Goal: Task Accomplishment & Management: Use online tool/utility

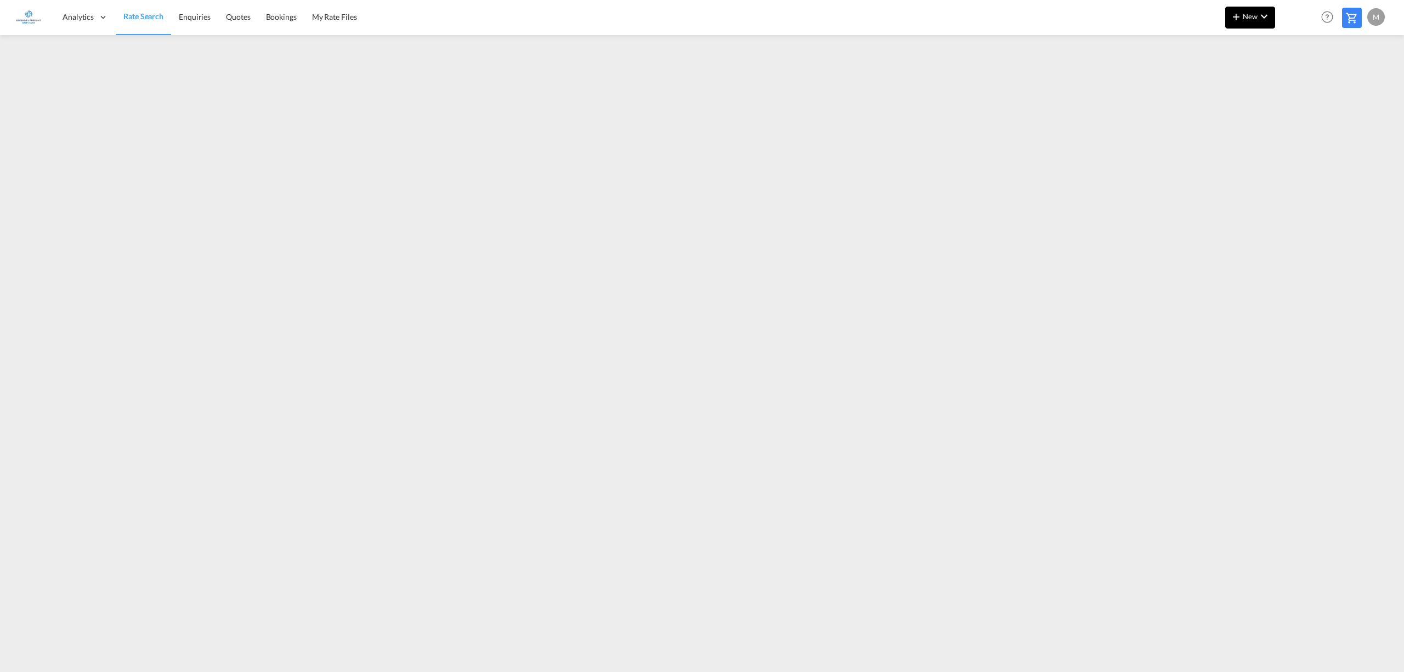
click at [1264, 13] on md-icon "icon-chevron-down" at bounding box center [1264, 16] width 13 height 13
click at [1260, 38] on div "button" at bounding box center [1266, 47] width 13 height 22
click at [1293, 75] on span "Ratesheet" at bounding box center [1296, 82] width 12 height 22
click at [1254, 21] on button "New" at bounding box center [1251, 18] width 50 height 22
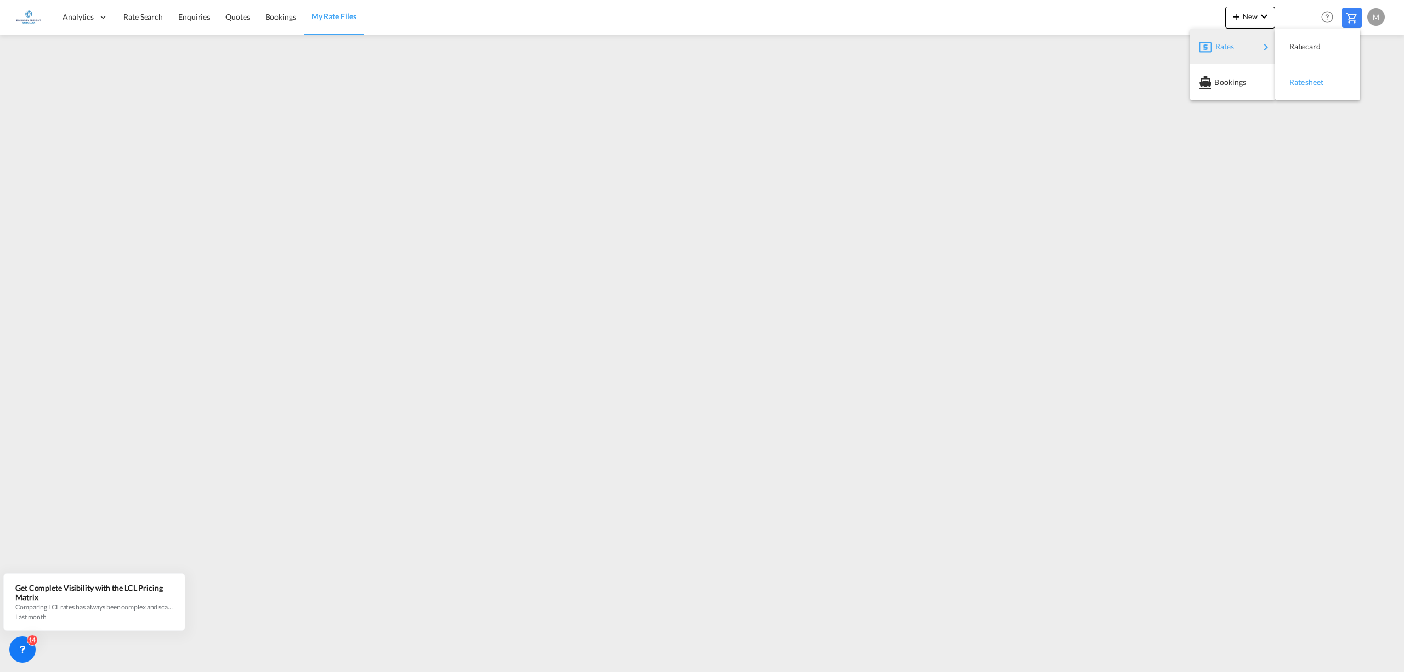
click at [1302, 83] on span "Ratesheet" at bounding box center [1296, 82] width 12 height 22
click at [1254, 9] on button "New" at bounding box center [1251, 18] width 50 height 22
click at [1310, 87] on div "Ratesheet" at bounding box center [1310, 82] width 41 height 27
click at [1259, 16] on md-icon "icon-chevron-down" at bounding box center [1264, 16] width 13 height 13
click at [1335, 86] on div "Ratesheet" at bounding box center [1317, 82] width 67 height 27
